Goal: Information Seeking & Learning: Compare options

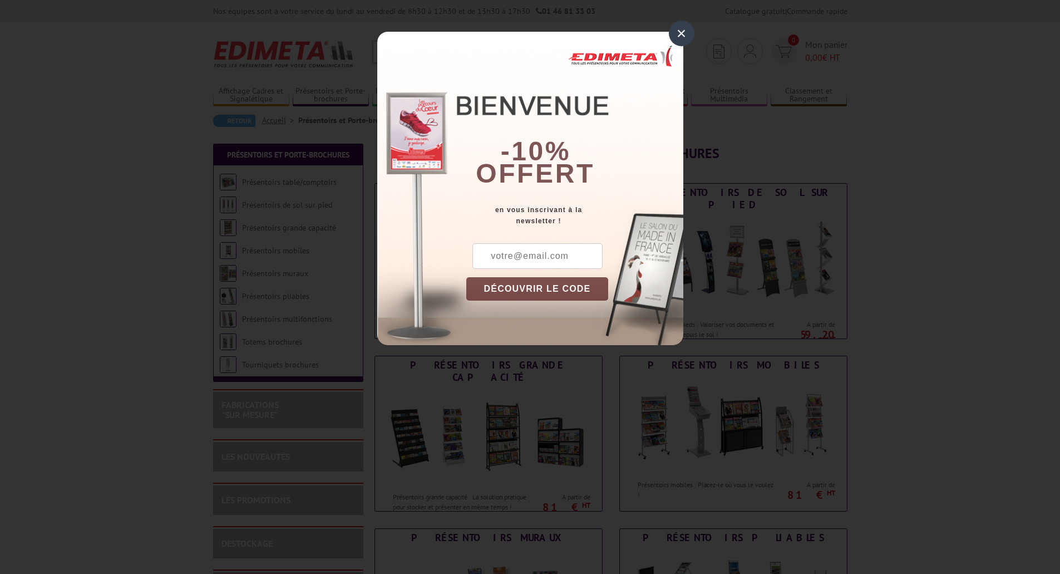
click at [680, 31] on div "×" at bounding box center [682, 34] width 26 height 26
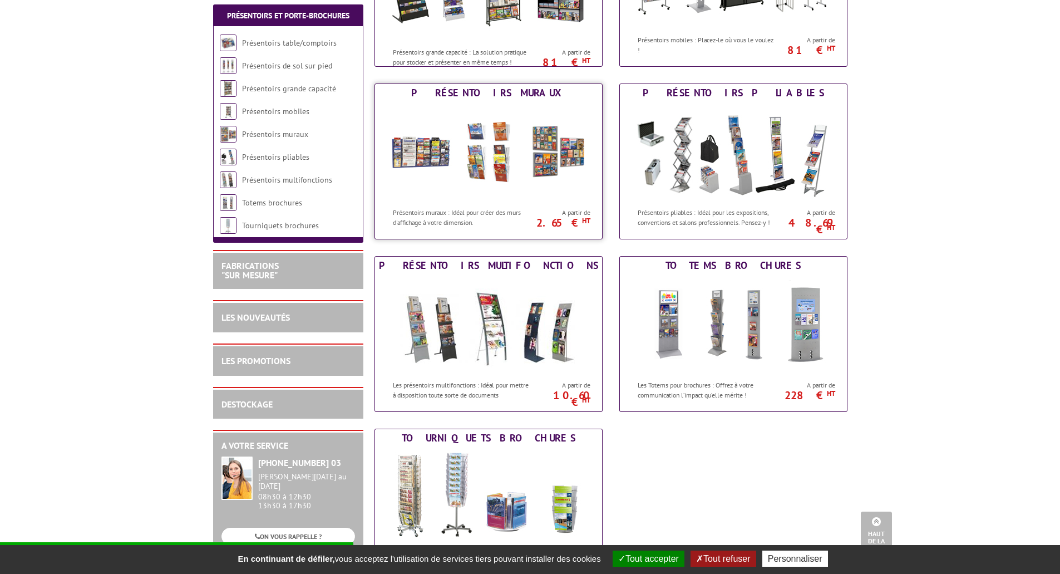
scroll to position [445, 0]
click at [472, 469] on img at bounding box center [489, 496] width 206 height 100
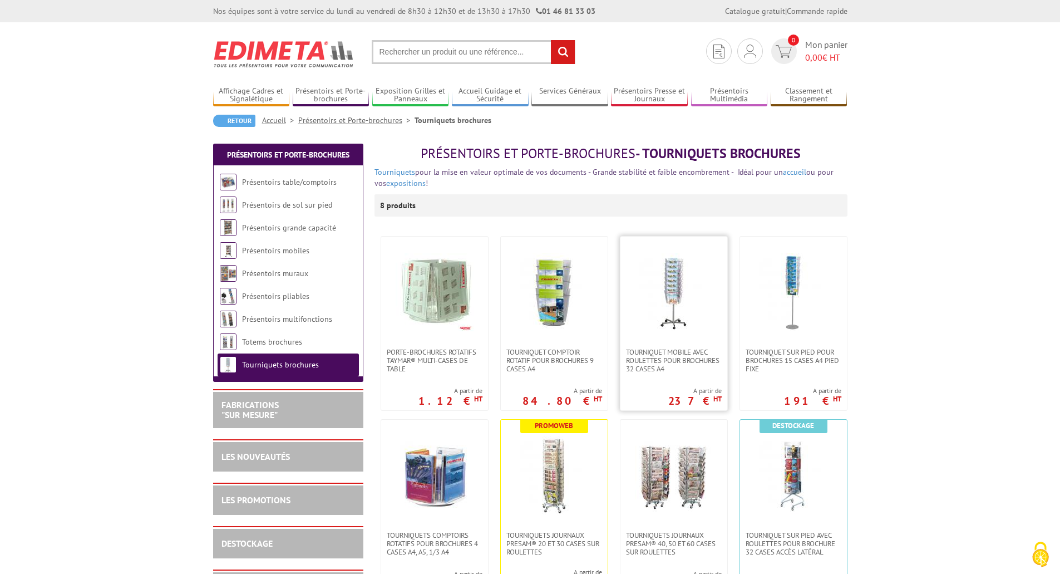
click at [679, 324] on img at bounding box center [674, 292] width 78 height 78
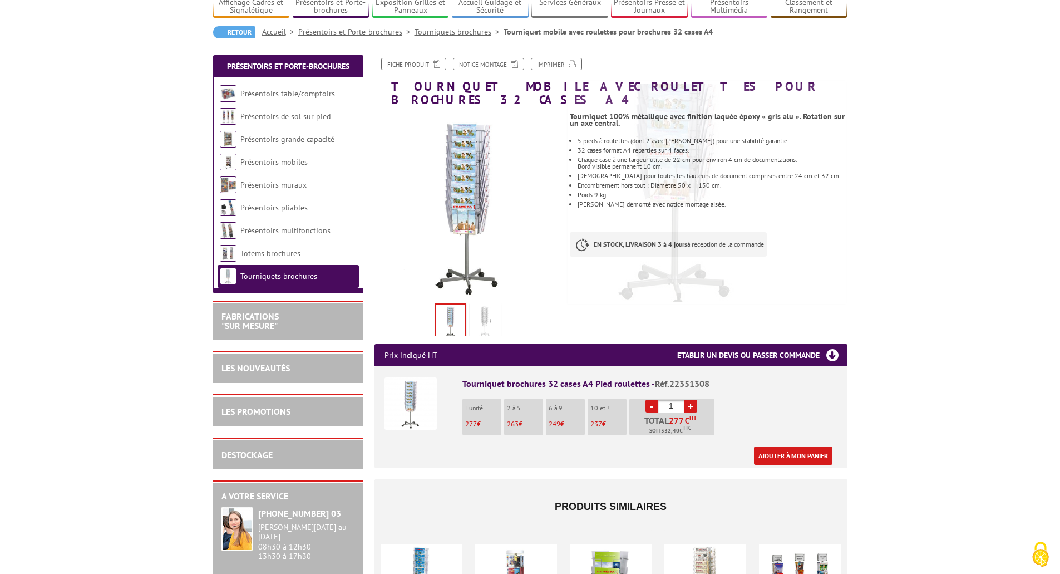
scroll to position [278, 0]
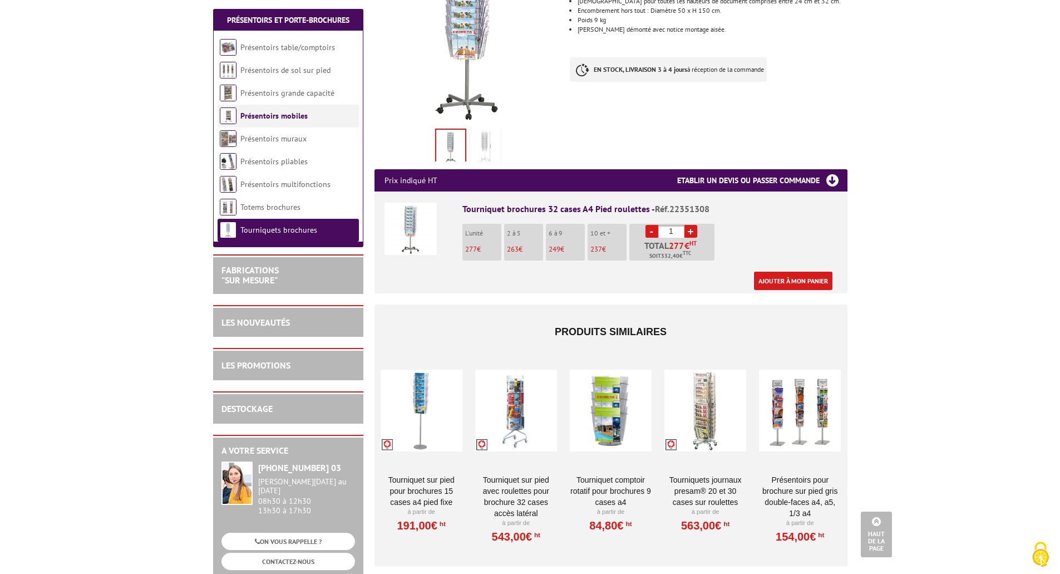
click at [289, 111] on link "Présentoirs mobiles" at bounding box center [273, 116] width 67 height 10
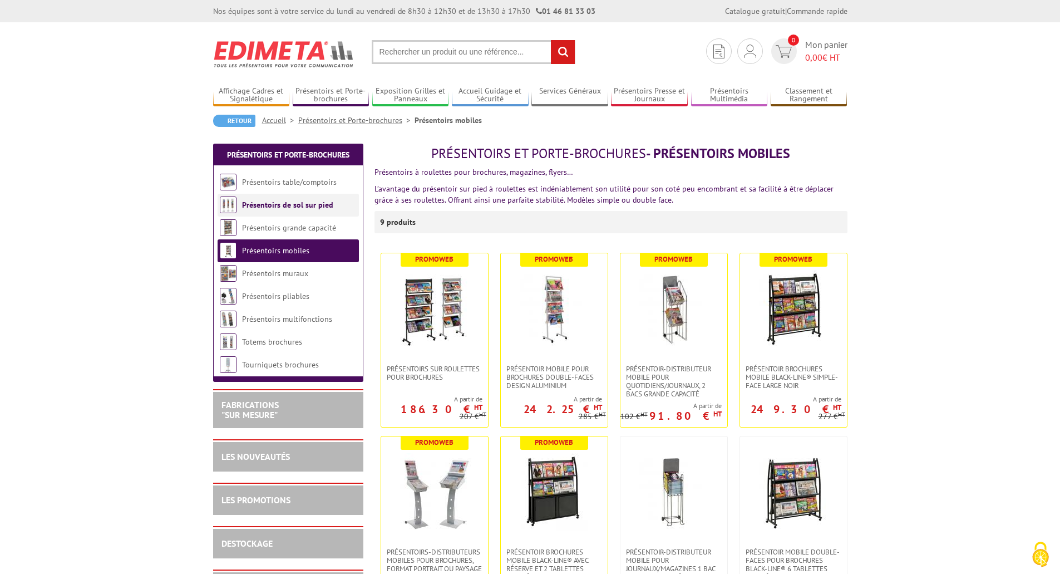
click at [265, 206] on link "Présentoirs de sol sur pied" at bounding box center [287, 205] width 91 height 10
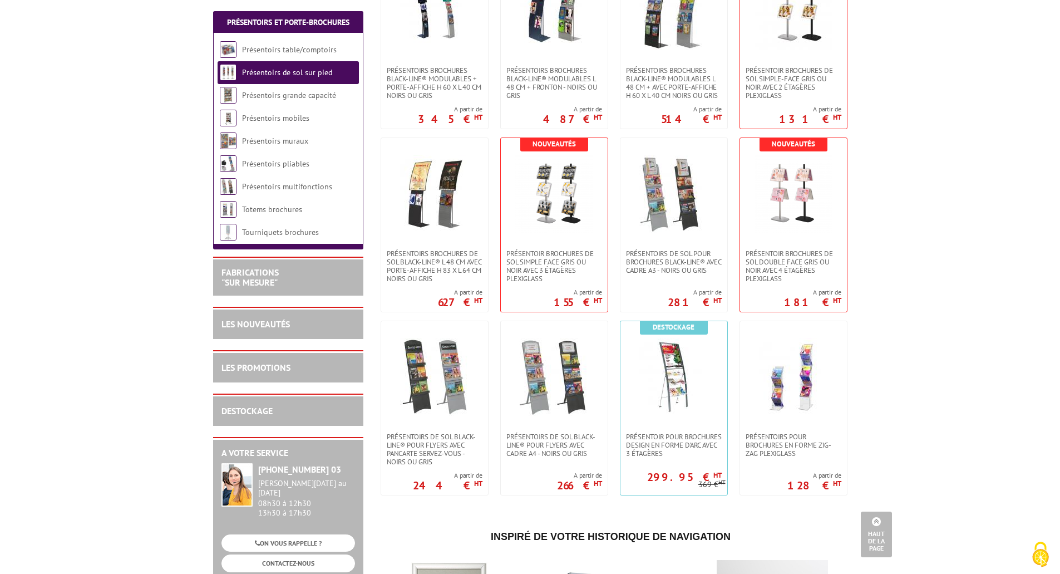
scroll to position [946, 0]
